Goal: Use online tool/utility: Utilize a website feature to perform a specific function

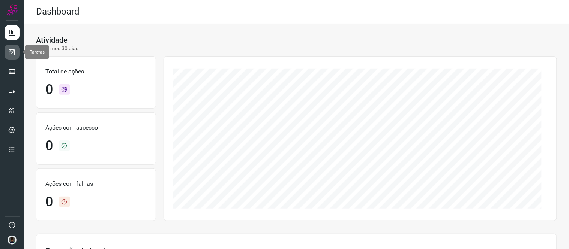
click at [12, 52] on icon at bounding box center [12, 51] width 8 height 7
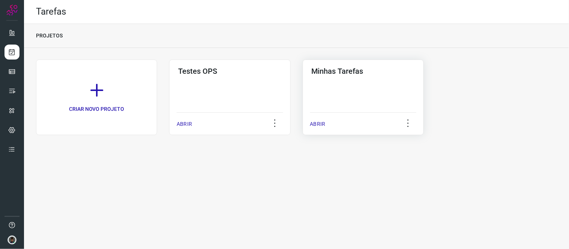
click at [366, 93] on div "Minhas Tarefas ABRIR" at bounding box center [363, 98] width 121 height 76
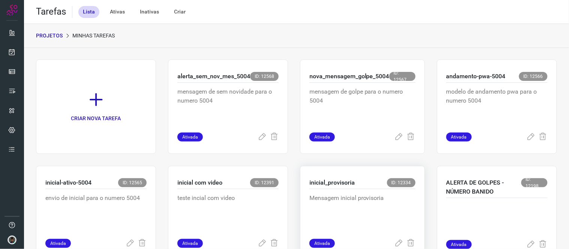
click at [354, 181] on div "inicial_provisoria ID: 12334" at bounding box center [362, 183] width 106 height 11
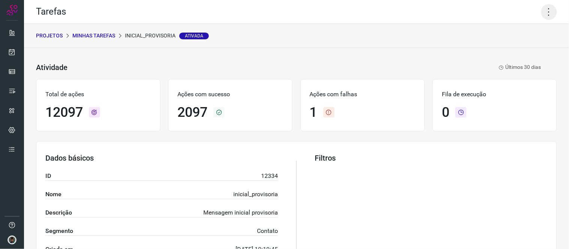
click at [545, 9] on icon at bounding box center [549, 12] width 16 height 16
click at [519, 45] on li "Executar" at bounding box center [516, 49] width 68 height 12
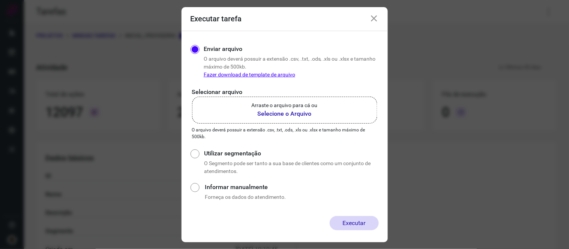
click at [283, 119] on label "Arraste o arquivo para cá ou Selecione o Arquivo" at bounding box center [284, 110] width 185 height 27
click at [0, 0] on input "Arraste o arquivo para cá ou Selecione o Arquivo" at bounding box center [0, 0] width 0 height 0
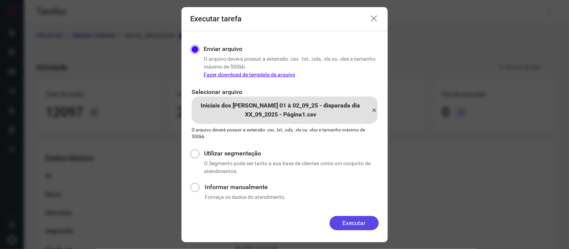
click at [358, 222] on button "Executar" at bounding box center [354, 223] width 49 height 14
